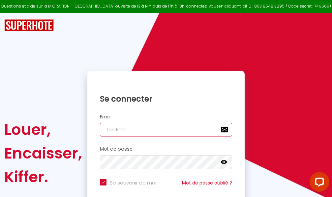
click at [162, 130] on input "email" at bounding box center [166, 130] width 132 height 14
type input "m"
checkbox input "true"
type input "ma"
checkbox input "true"
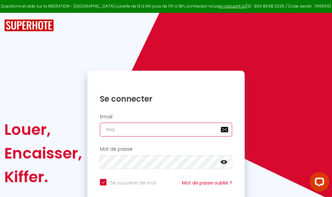
type input "mar"
checkbox input "true"
type input "marc"
checkbox input "true"
type input "marcd"
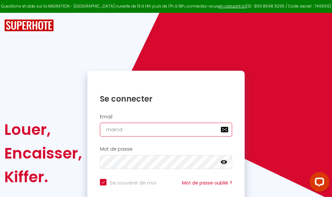
checkbox input "true"
type input "marcdp"
checkbox input "true"
type input "marcdpo"
checkbox input "true"
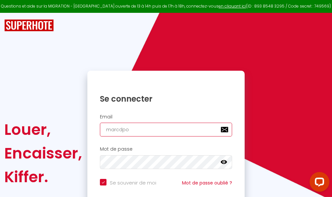
type input "marcdpoz"
checkbox input "true"
type input "marcdpoz."
checkbox input "true"
type input "marcdpoz.l"
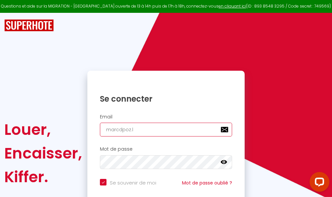
checkbox input "true"
type input "marcdpoz.lo"
checkbox input "true"
type input "marcdpoz.loc"
checkbox input "true"
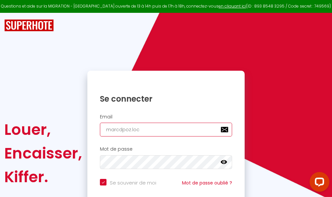
type input "marcdpoz.loca"
checkbox input "true"
type input "marcdpoz.locat"
checkbox input "true"
type input "marcdpoz.locati"
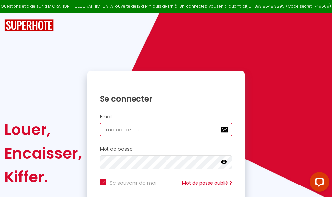
checkbox input "true"
type input "marcdpoz.locatio"
checkbox input "true"
type input "marcdpoz.location"
checkbox input "true"
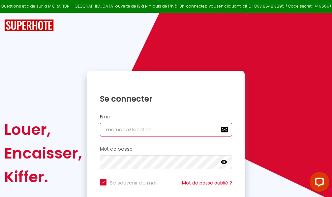
type input "marcdpoz.location@"
checkbox input "true"
type input "marcdpoz.location@g"
checkbox input "true"
type input "marcdpoz.location@gm"
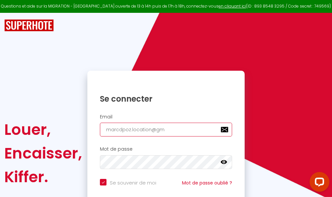
checkbox input "true"
type input "marcdpoz.location@gma"
checkbox input "true"
type input "marcdpoz.location@gmai"
checkbox input "true"
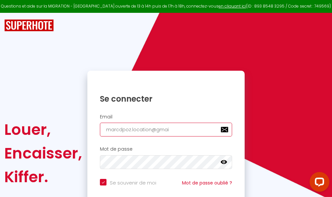
type input "[EMAIL_ADDRESS]"
checkbox input "true"
type input "[EMAIL_ADDRESS]."
checkbox input "true"
type input "marcdpoz.location@gmail.c"
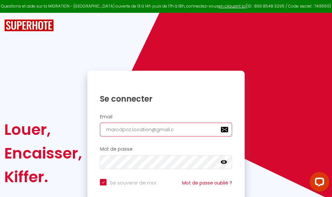
checkbox input "true"
type input "[EMAIL_ADDRESS][DOMAIN_NAME]"
checkbox input "true"
type input "[EMAIL_ADDRESS][DOMAIN_NAME]"
checkbox input "true"
